Goal: Transaction & Acquisition: Book appointment/travel/reservation

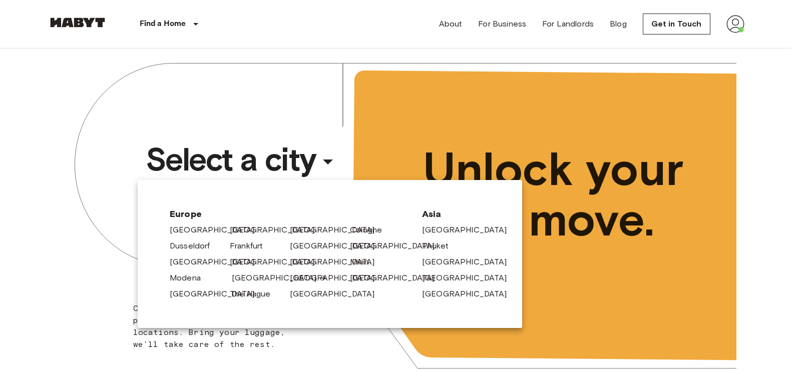
click at [253, 279] on link "[GEOGRAPHIC_DATA]" at bounding box center [279, 278] width 95 height 12
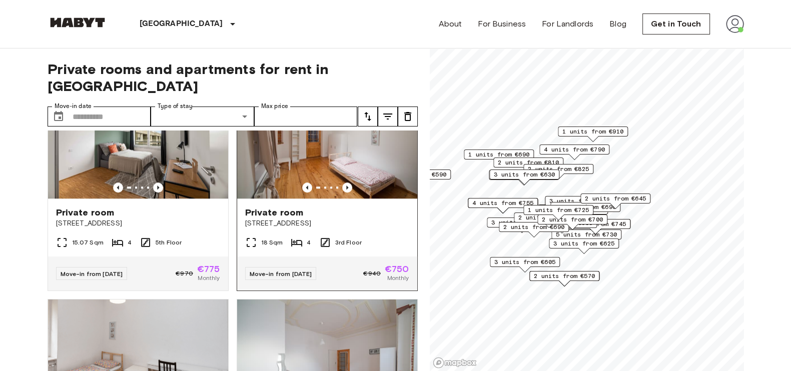
scroll to position [944, 0]
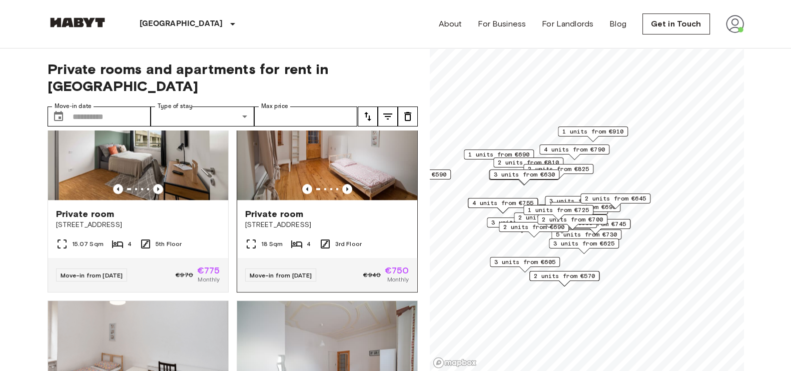
click at [361, 172] on img at bounding box center [327, 140] width 180 height 120
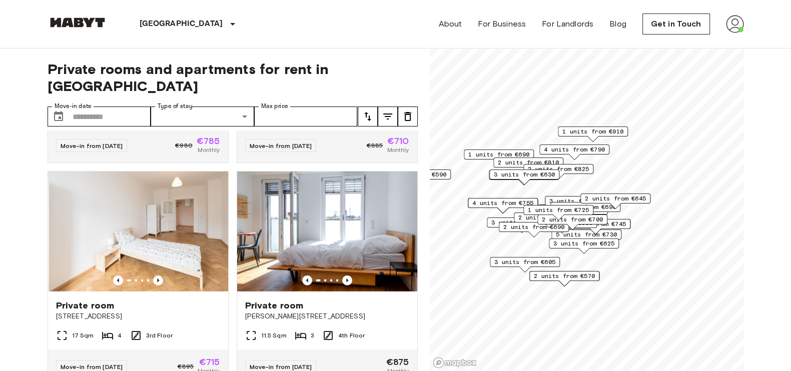
scroll to position [3215, 0]
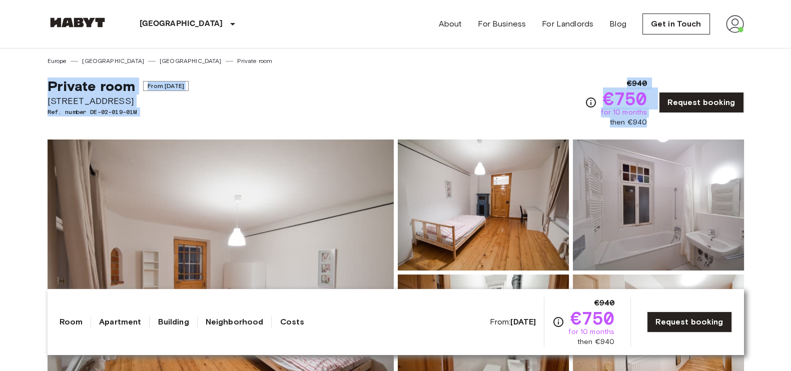
drag, startPoint x: 35, startPoint y: 86, endPoint x: 654, endPoint y: 121, distance: 620.1
copy div "Private room From [DATE] [STREET_ADDRESS]. number DE-02-019-01M €940 €750 for 1…"
click at [514, 69] on div "Private room From [DATE] [STREET_ADDRESS]. number DE-02-019-01M €940 €750 for 1…" at bounding box center [396, 97] width 697 height 62
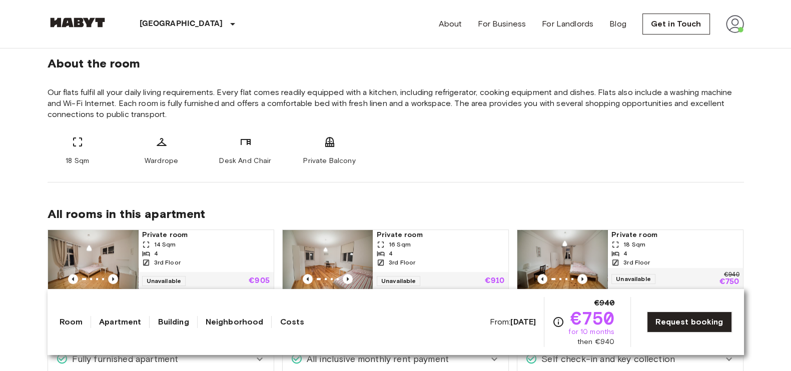
scroll to position [368, 0]
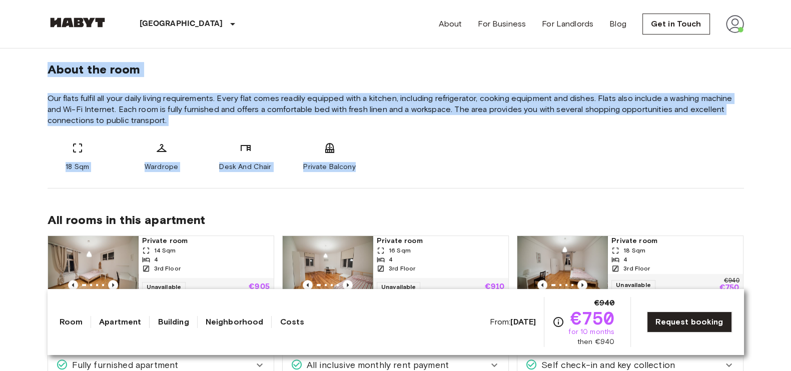
drag, startPoint x: 32, startPoint y: 66, endPoint x: 370, endPoint y: 177, distance: 356.6
copy div "About the room Our flats fulfil all your daily living requirements. Every flat …"
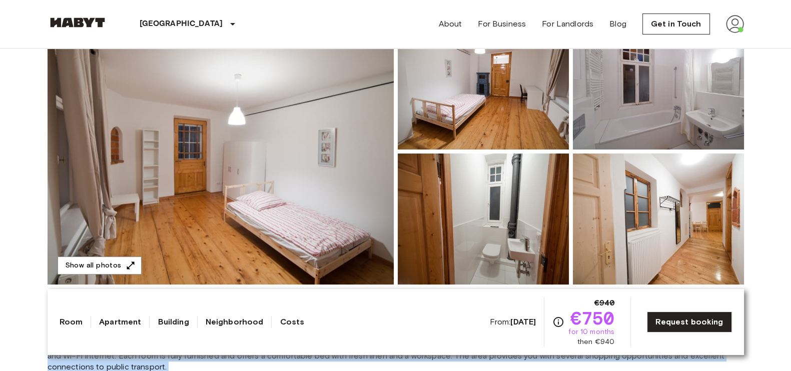
scroll to position [124, 0]
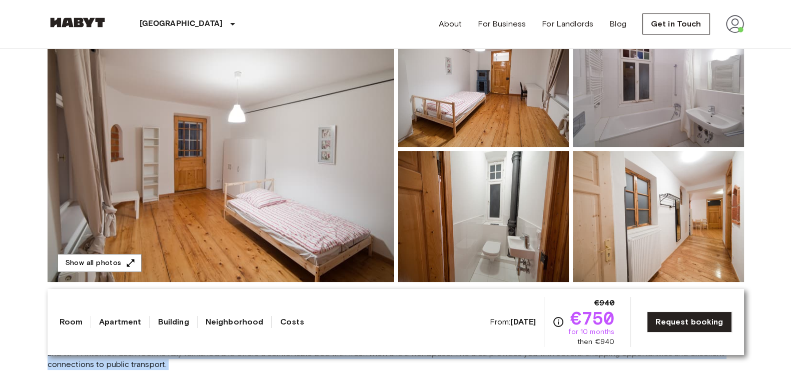
click at [140, 265] on img at bounding box center [221, 149] width 346 height 266
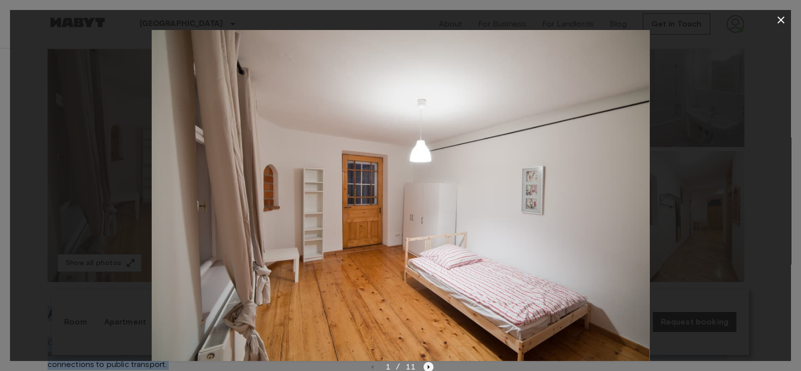
click at [425, 364] on icon "Next image" at bounding box center [428, 367] width 10 height 10
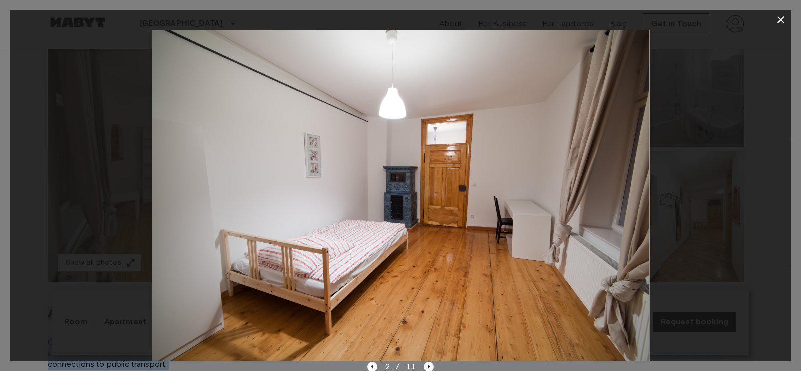
click at [426, 367] on icon "Next image" at bounding box center [428, 367] width 10 height 10
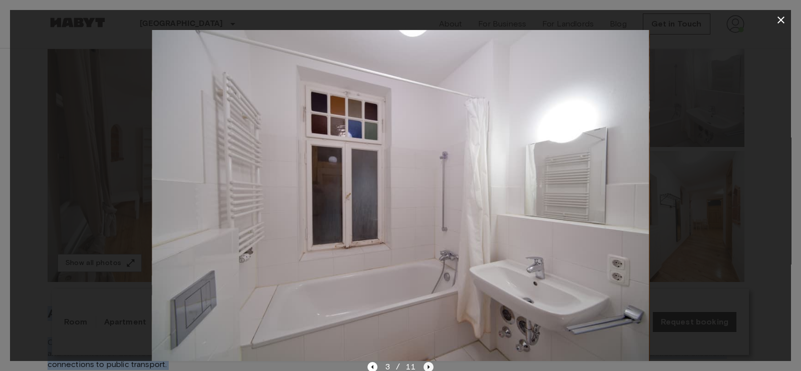
click at [424, 364] on icon "Next image" at bounding box center [428, 367] width 10 height 10
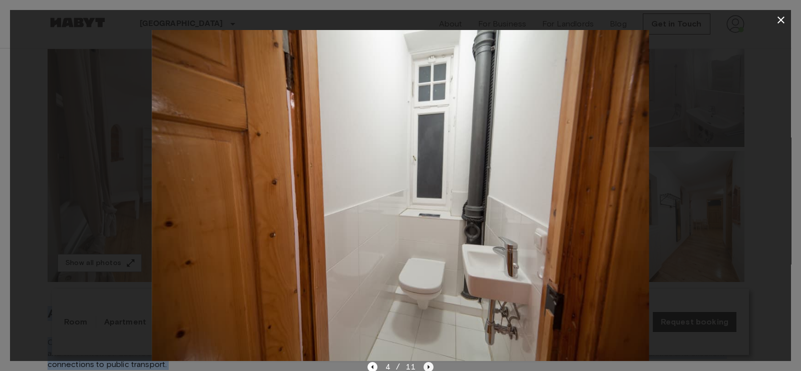
click at [424, 366] on icon "Next image" at bounding box center [428, 367] width 10 height 10
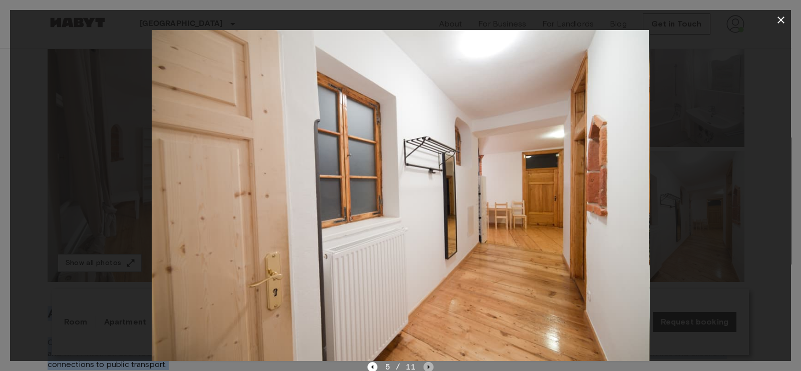
click at [426, 366] on icon "Next image" at bounding box center [428, 367] width 10 height 10
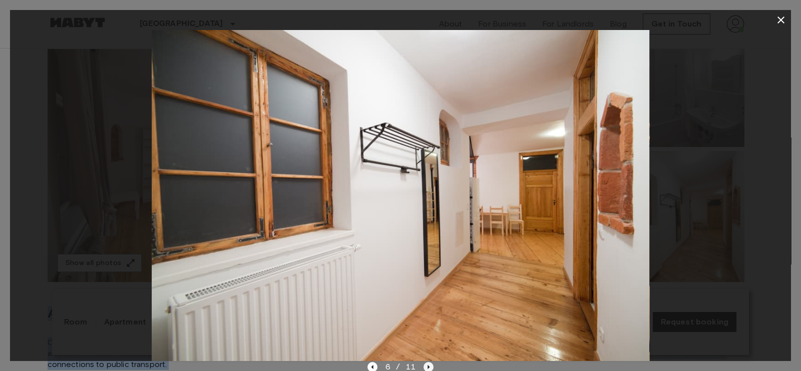
click at [425, 364] on icon "Next image" at bounding box center [428, 367] width 10 height 10
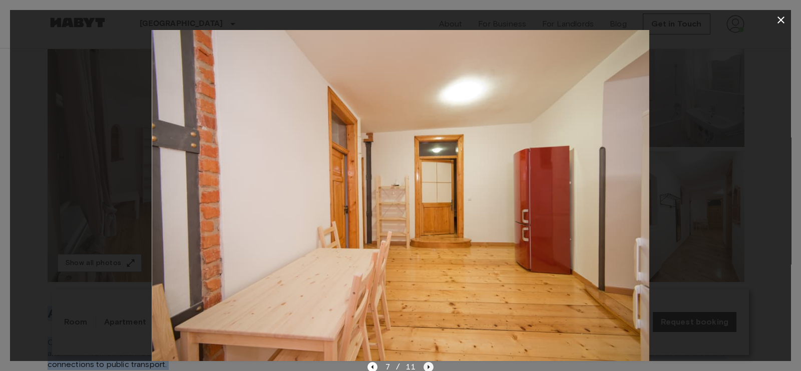
click at [430, 369] on icon "Next image" at bounding box center [428, 367] width 10 height 10
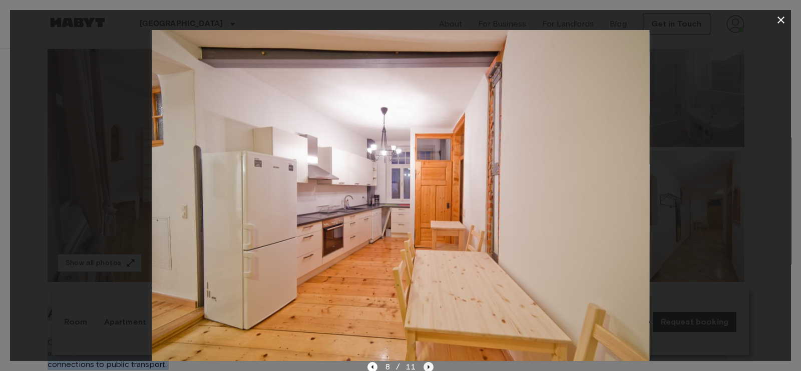
click at [431, 369] on icon "Next image" at bounding box center [428, 367] width 10 height 10
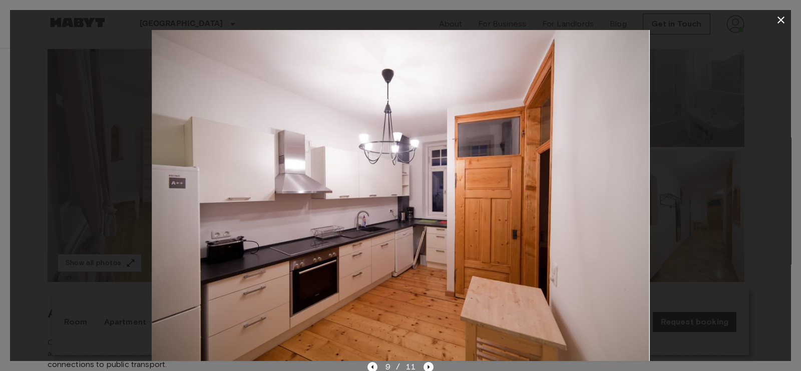
click at [423, 369] on icon "Next image" at bounding box center [428, 367] width 10 height 10
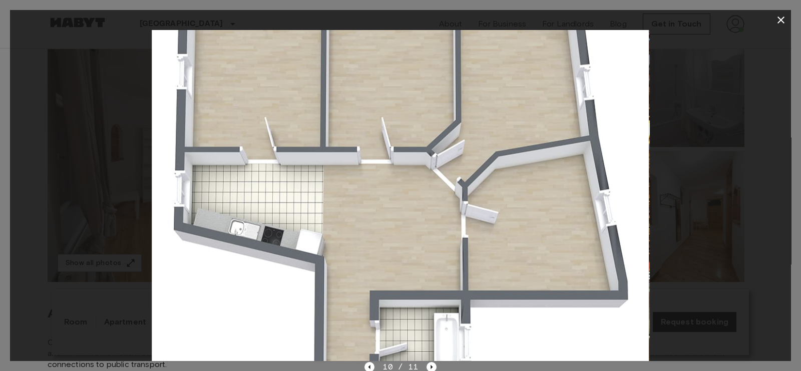
click at [778, 20] on icon "button" at bounding box center [781, 20] width 12 height 12
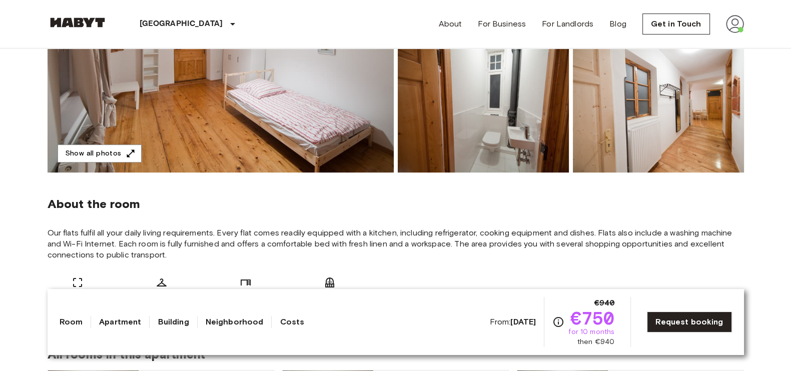
scroll to position [239, 0]
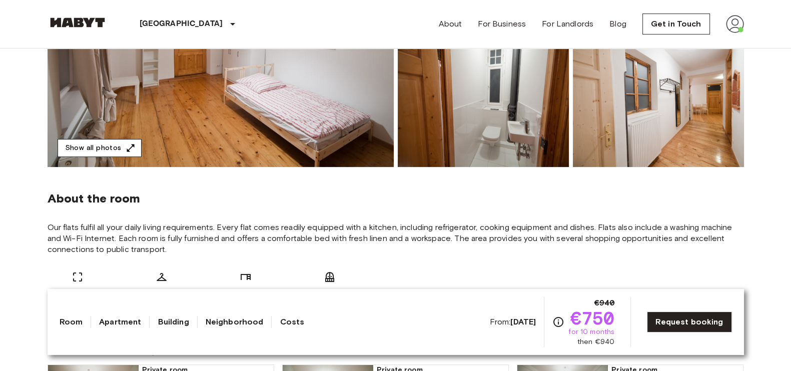
click at [115, 151] on button "Show all photos" at bounding box center [100, 148] width 84 height 19
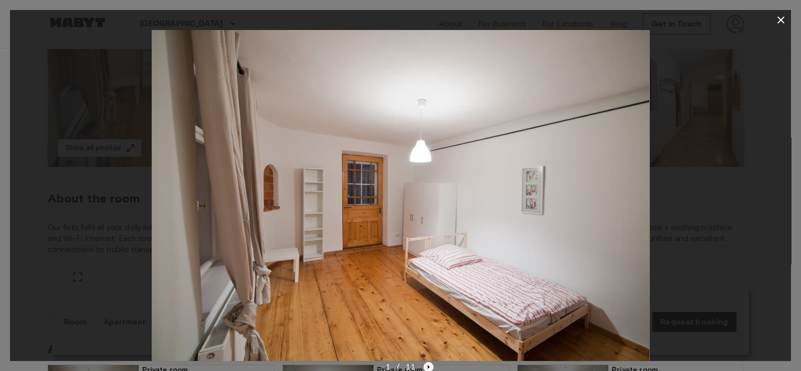
drag, startPoint x: 508, startPoint y: 244, endPoint x: 425, endPoint y: 369, distance: 149.9
click at [425, 369] on icon "Next image" at bounding box center [428, 367] width 10 height 10
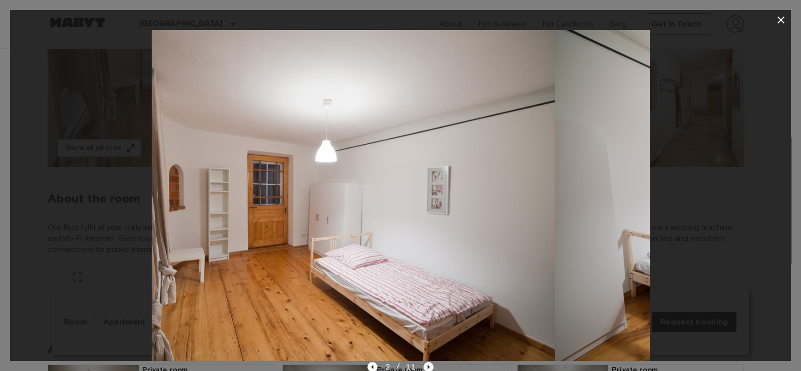
click at [425, 369] on icon "Next image" at bounding box center [428, 367] width 10 height 10
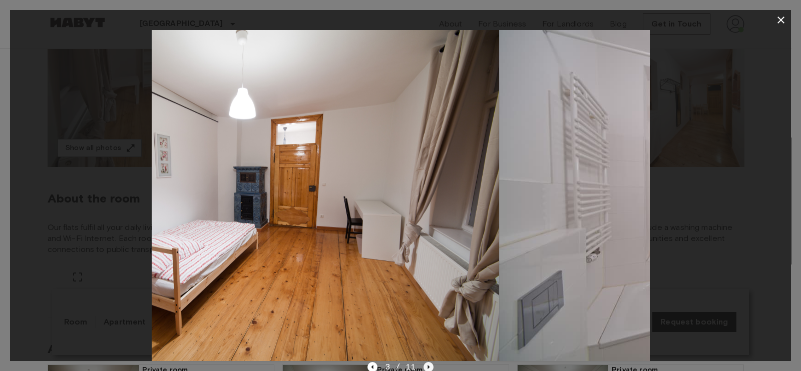
click at [425, 369] on icon "Next image" at bounding box center [428, 367] width 10 height 10
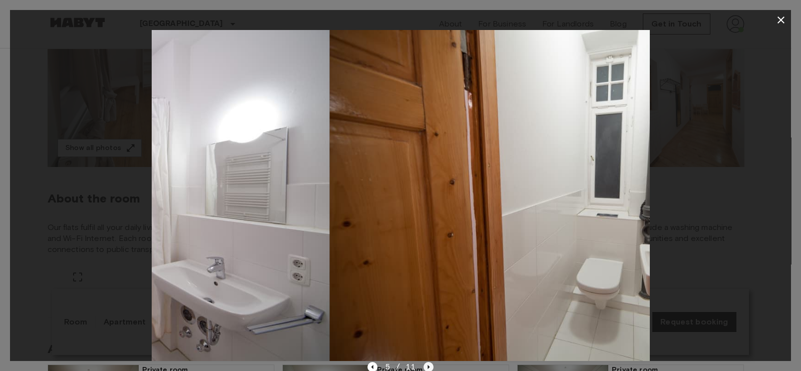
click at [425, 369] on icon "Next image" at bounding box center [428, 367] width 10 height 10
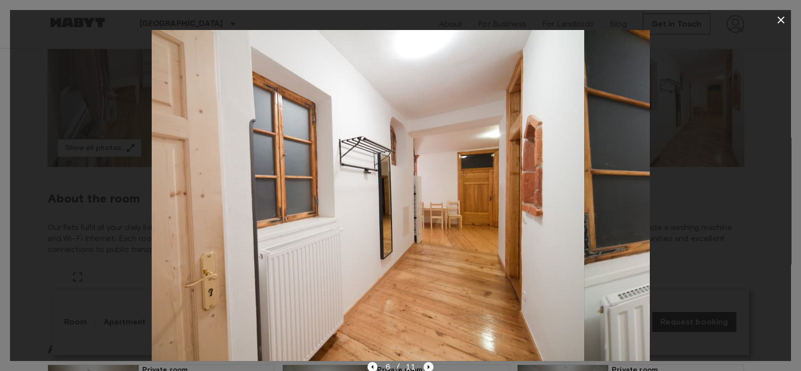
click at [425, 369] on icon "Next image" at bounding box center [428, 367] width 10 height 10
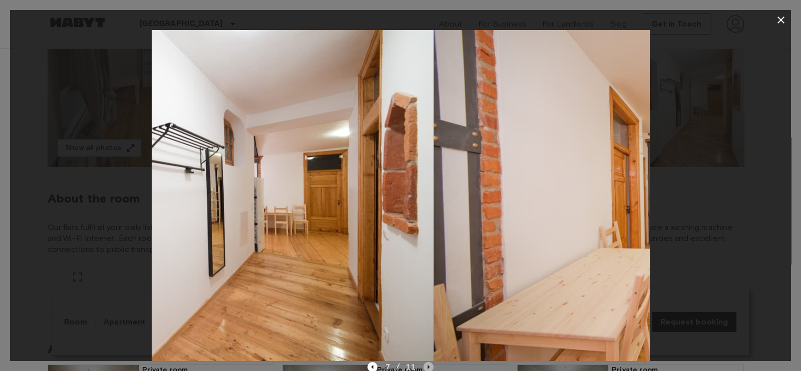
click at [425, 369] on icon "Next image" at bounding box center [428, 367] width 10 height 10
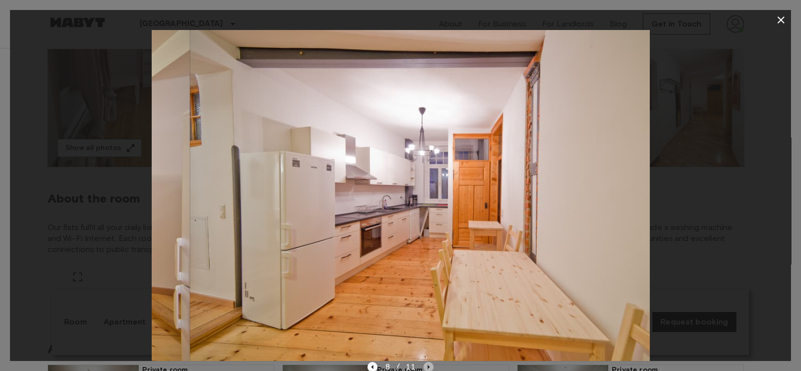
click at [425, 369] on icon "Next image" at bounding box center [428, 367] width 10 height 10
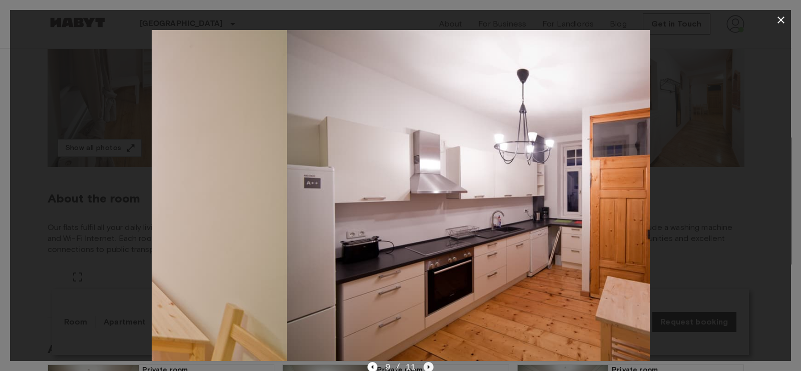
click at [425, 369] on icon "Next image" at bounding box center [428, 367] width 10 height 10
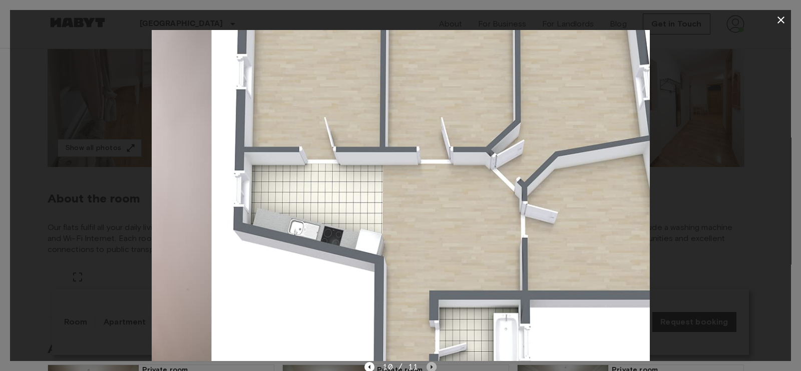
click at [426, 369] on icon "Next image" at bounding box center [431, 367] width 10 height 10
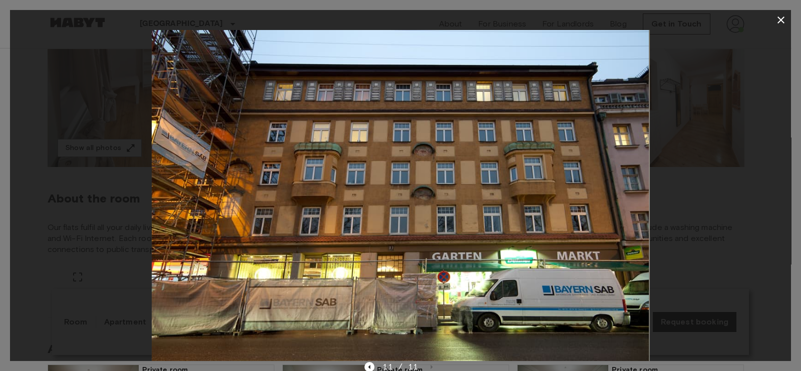
click at [775, 24] on icon "button" at bounding box center [781, 20] width 12 height 12
